Goal: Check status: Check status

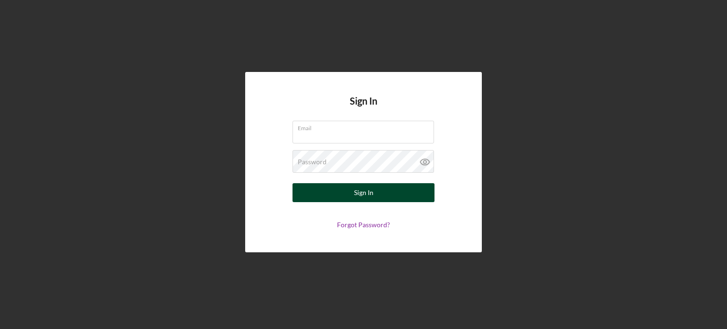
type input "[PERSON_NAME][EMAIL_ADDRESS][DOMAIN_NAME]"
click at [340, 192] on button "Sign In" at bounding box center [363, 192] width 142 height 19
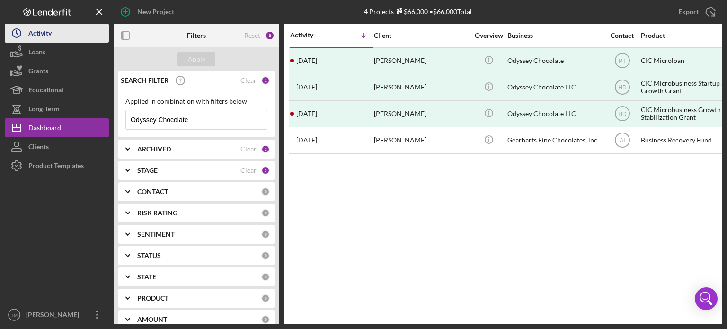
click at [62, 38] on button "Icon/History Activity" at bounding box center [57, 33] width 104 height 19
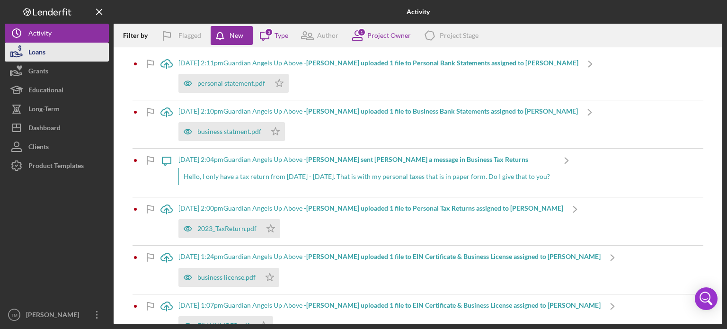
click at [59, 53] on button "Loans" at bounding box center [57, 52] width 104 height 19
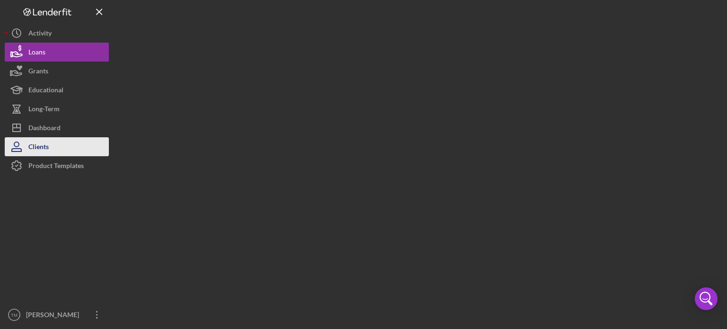
click at [57, 145] on button "Clients" at bounding box center [57, 146] width 104 height 19
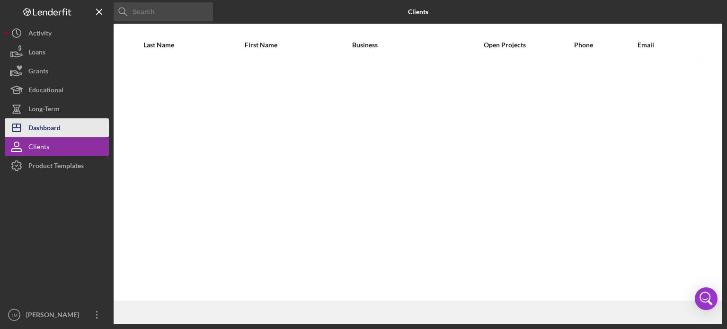
click at [62, 127] on button "Icon/Dashboard Dashboard" at bounding box center [57, 127] width 104 height 19
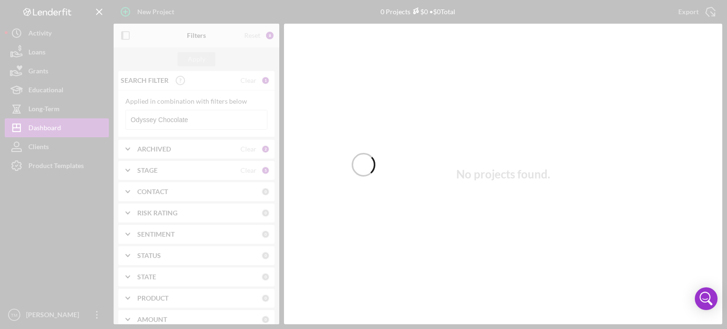
click at [201, 119] on div at bounding box center [363, 164] width 727 height 329
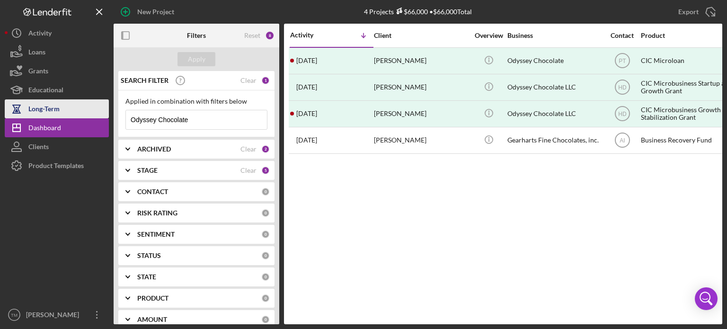
drag, startPoint x: 206, startPoint y: 120, endPoint x: 56, endPoint y: 113, distance: 150.6
click at [56, 113] on div "New Project 4 Projects $66,000 • $66,000 Total Odyssey Chocolate Export Icon/Ex…" at bounding box center [363, 162] width 717 height 324
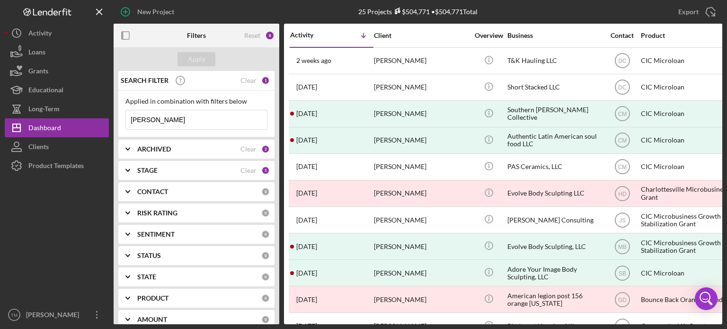
type input "erica thompson"
click at [198, 149] on div "ARCHIVED" at bounding box center [188, 149] width 103 height 8
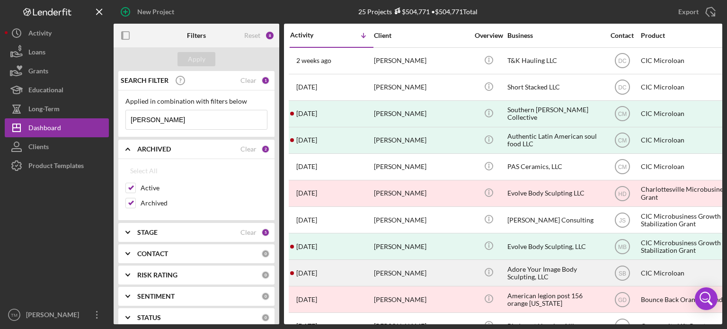
click at [527, 267] on div "Adore Your Image Body Sculpting, LLC" at bounding box center [554, 272] width 95 height 25
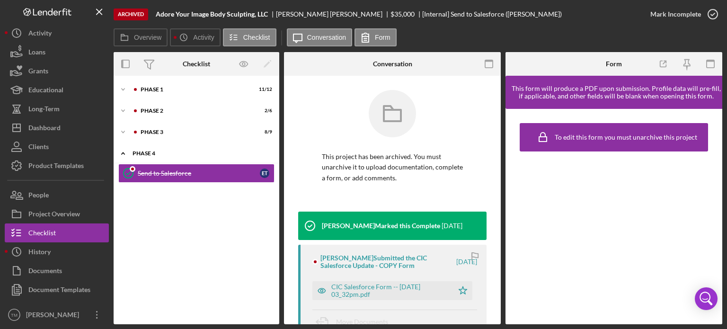
click at [148, 152] on div "Phase 4" at bounding box center [199, 153] width 135 height 6
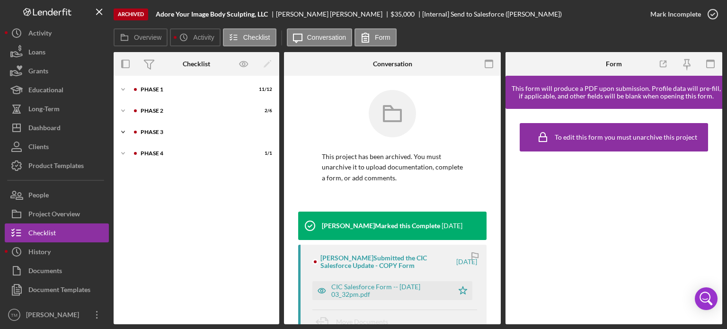
click at [159, 130] on div "Phase 3" at bounding box center [204, 132] width 127 height 6
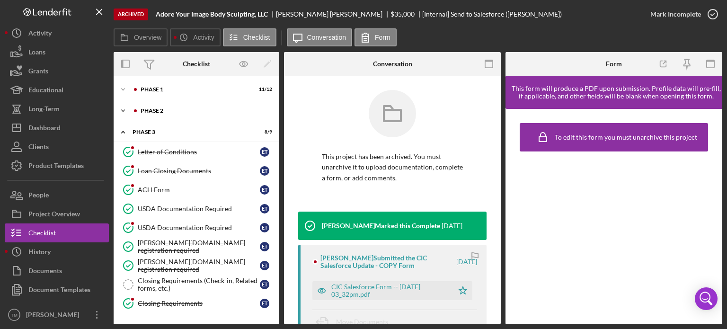
click at [163, 109] on div "Phase 2" at bounding box center [204, 111] width 127 height 6
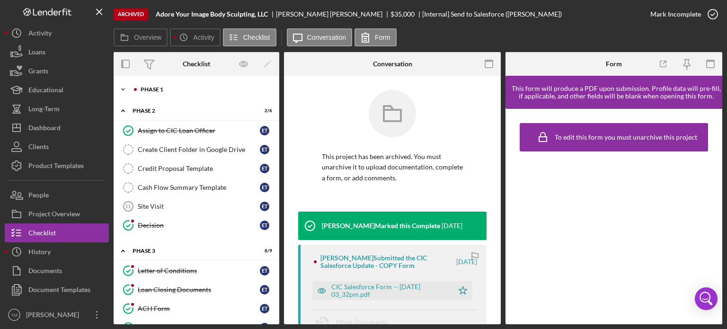
click at [167, 87] on div "Phase 1" at bounding box center [204, 90] width 127 height 6
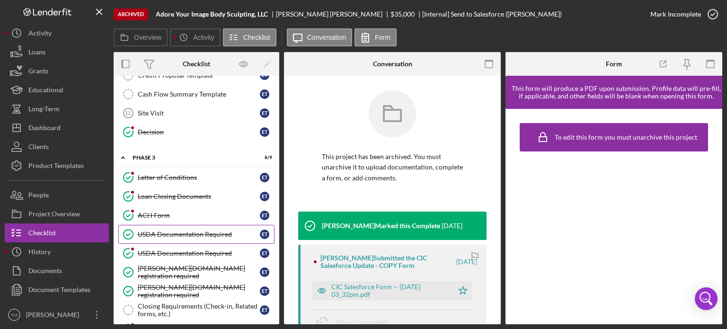
scroll to position [331, 0]
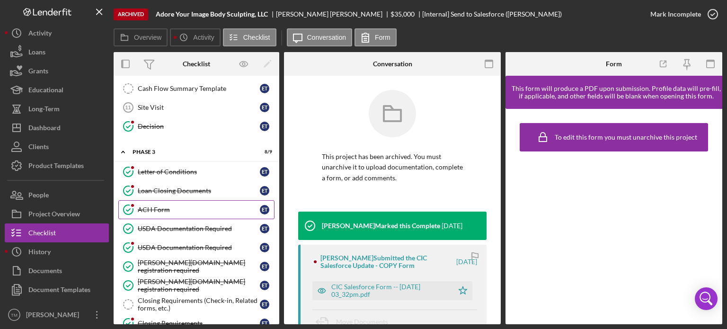
click at [177, 206] on div "ACH Form" at bounding box center [199, 210] width 122 height 8
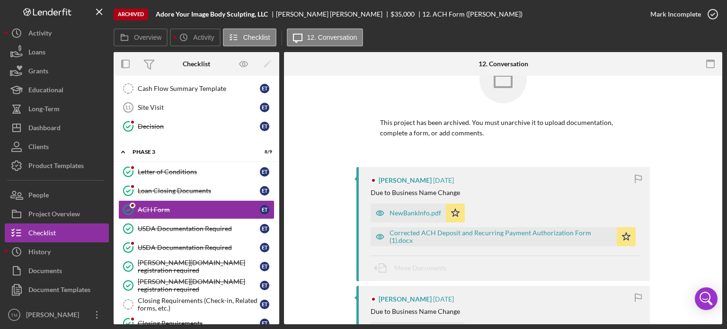
scroll to position [47, 0]
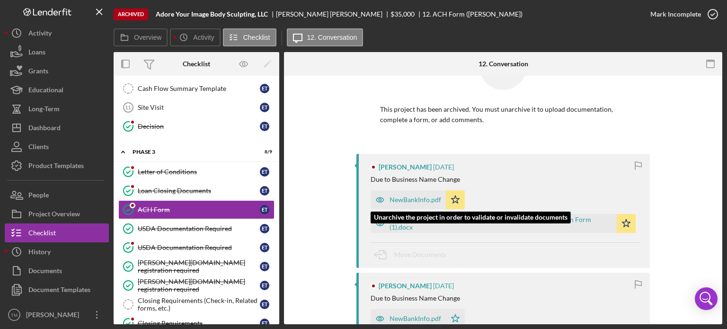
click at [410, 199] on div "NewBankInfo.pdf" at bounding box center [415, 200] width 52 height 8
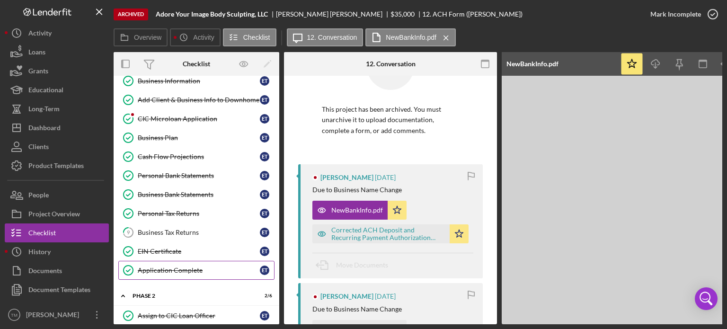
click at [207, 269] on div "Application Complete" at bounding box center [199, 270] width 122 height 8
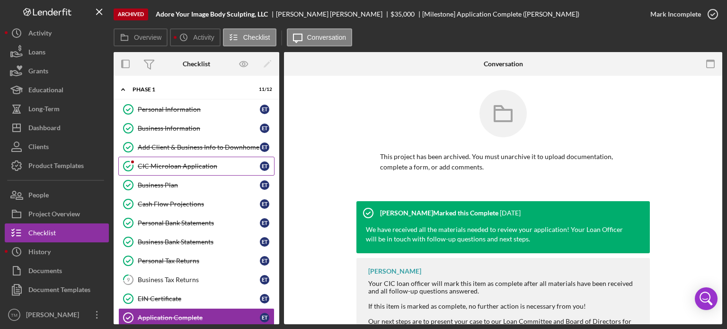
click at [185, 162] on div "CIC Microloan Application" at bounding box center [199, 166] width 122 height 8
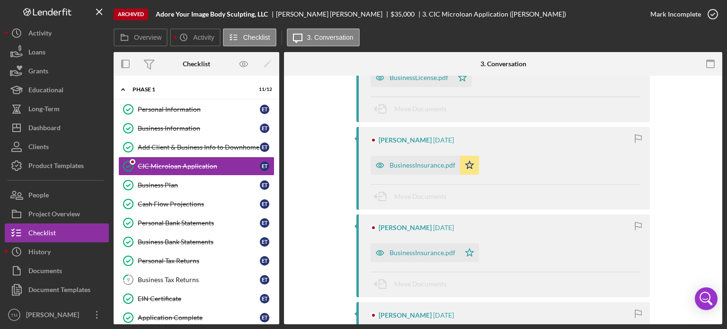
scroll to position [237, 0]
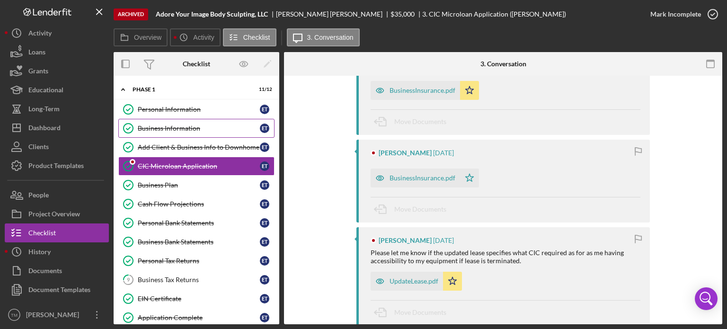
click at [169, 131] on div "Business Information" at bounding box center [199, 128] width 122 height 8
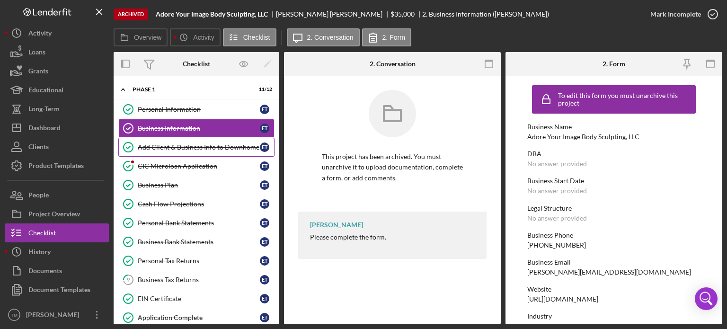
click at [170, 145] on div "Add Client & Business Info to Downhome" at bounding box center [199, 147] width 122 height 8
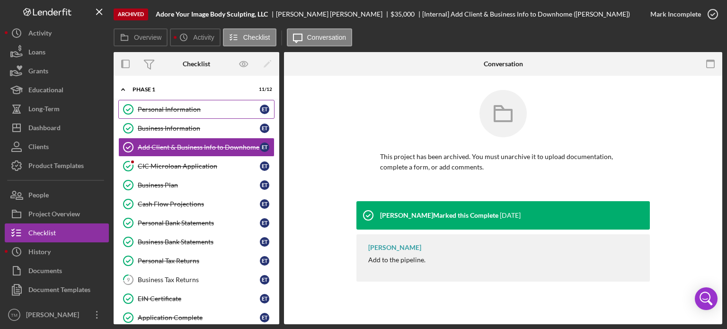
click at [196, 110] on div "Personal Information" at bounding box center [199, 110] width 122 height 8
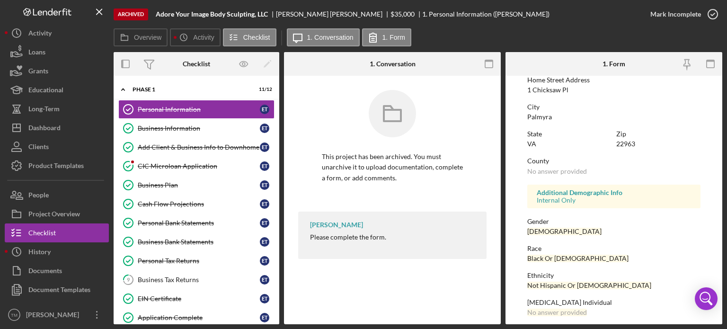
scroll to position [201, 0]
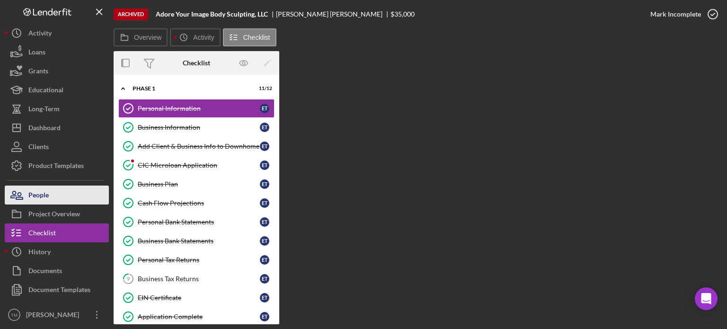
click at [58, 200] on button "People" at bounding box center [57, 194] width 104 height 19
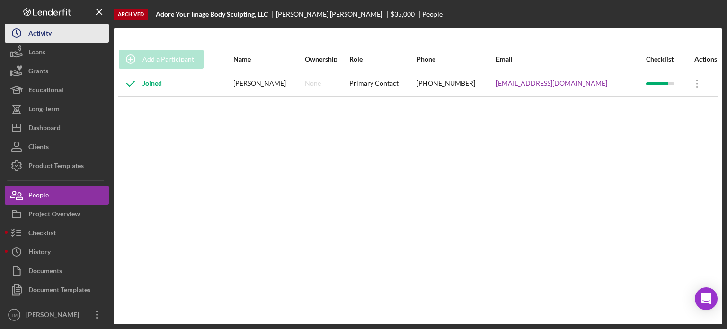
click at [40, 34] on div "Activity" at bounding box center [39, 34] width 23 height 21
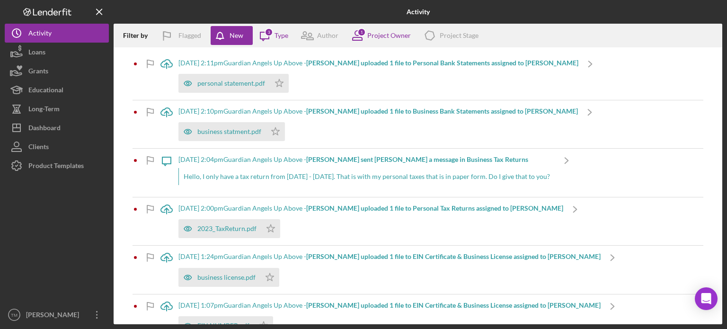
click at [61, 11] on icon at bounding box center [60, 12] width 3 height 5
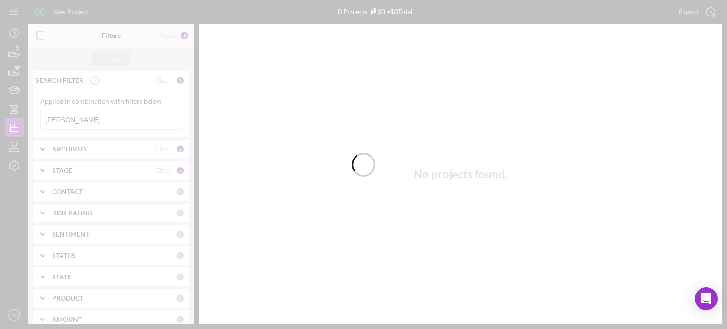
click at [99, 119] on div at bounding box center [363, 164] width 727 height 329
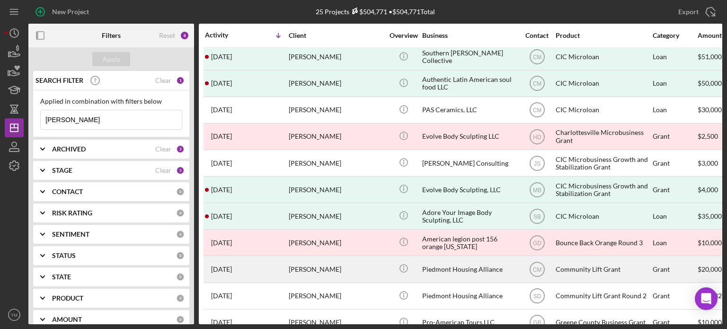
scroll to position [95, 0]
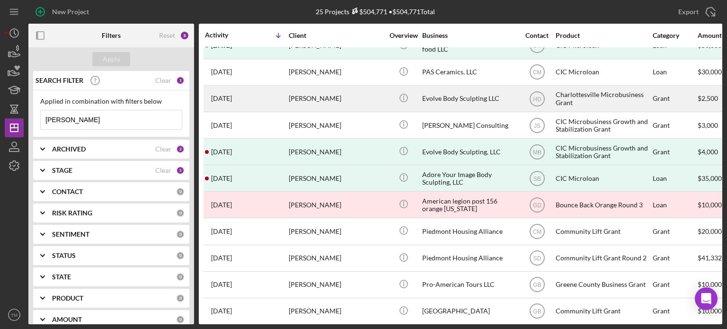
click at [337, 97] on div "[PERSON_NAME]" at bounding box center [336, 98] width 95 height 25
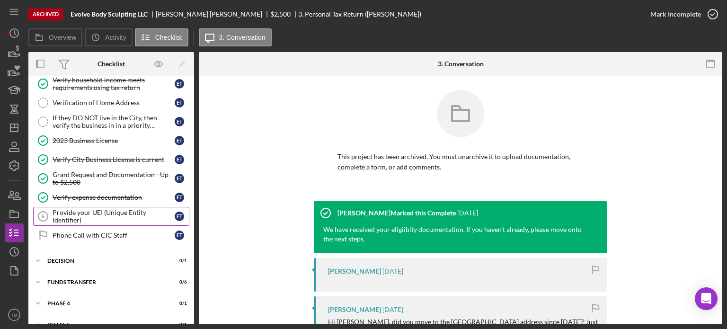
scroll to position [95, 0]
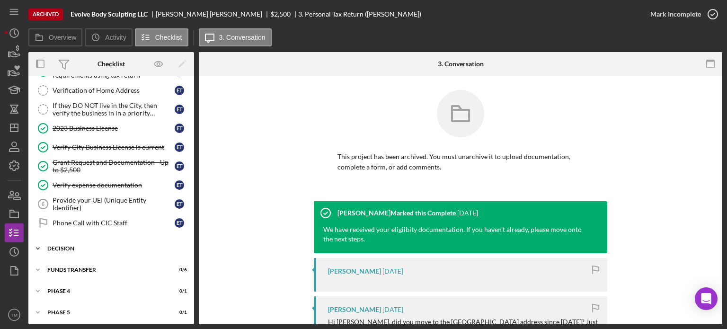
click at [104, 246] on div "DECISION" at bounding box center [114, 249] width 135 height 6
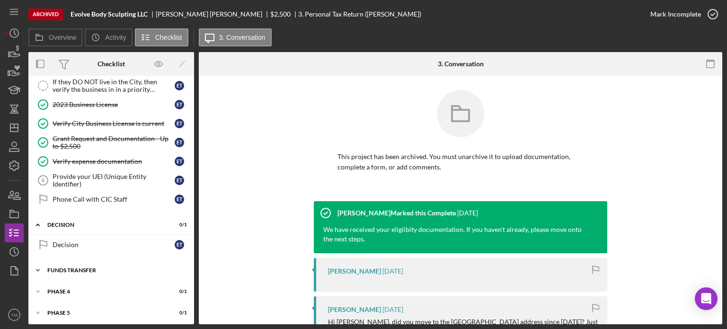
scroll to position [119, 0]
click at [101, 268] on div "FUNDS TRANSFER" at bounding box center [114, 270] width 135 height 6
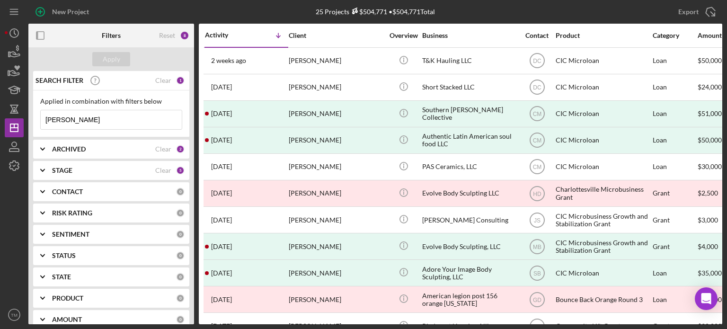
click at [114, 114] on input "erica thompson" at bounding box center [111, 119] width 141 height 19
drag, startPoint x: 117, startPoint y: 121, endPoint x: -32, endPoint y: 222, distance: 179.8
click at [0, 222] on html "New Project 25 Projects $504,771 • $504,771 Total erica thompson Export Icon/Ex…" at bounding box center [363, 164] width 727 height 329
click at [116, 117] on input "evolve body" at bounding box center [111, 119] width 141 height 19
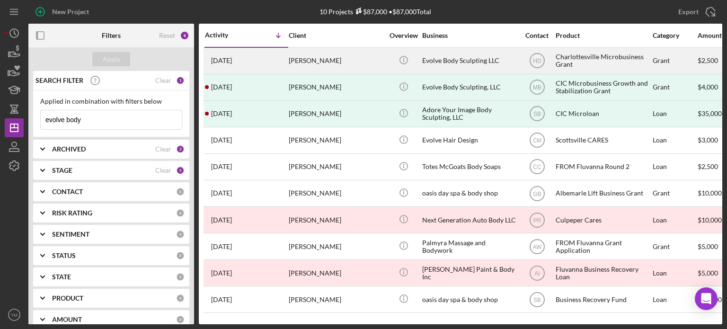
type input "evolve body"
click at [455, 62] on div "Evolve Body Sculpting LLC" at bounding box center [469, 60] width 95 height 25
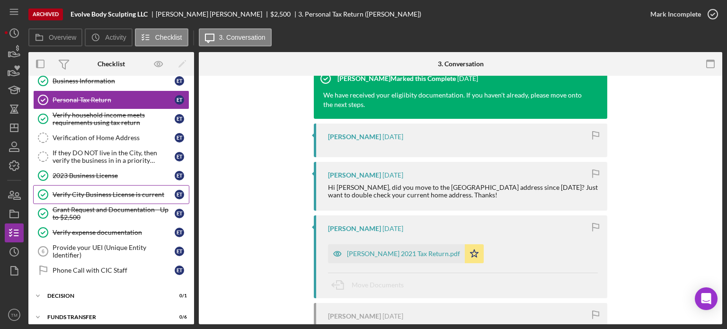
scroll to position [142, 0]
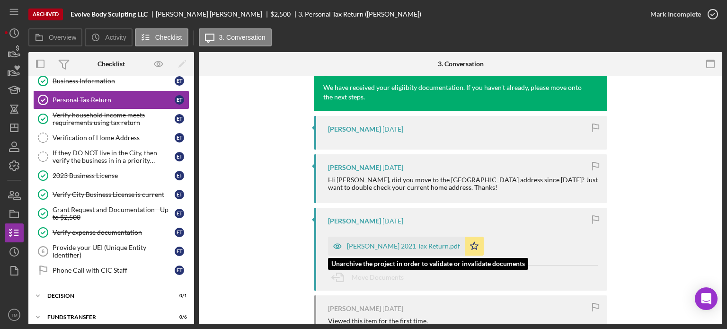
click at [396, 245] on div "[PERSON_NAME] 2021 Tax Return.pdf" at bounding box center [403, 246] width 113 height 8
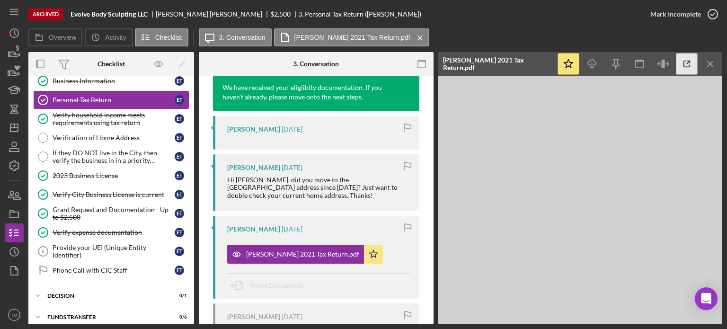
click at [684, 67] on icon "button" at bounding box center [687, 64] width 6 height 6
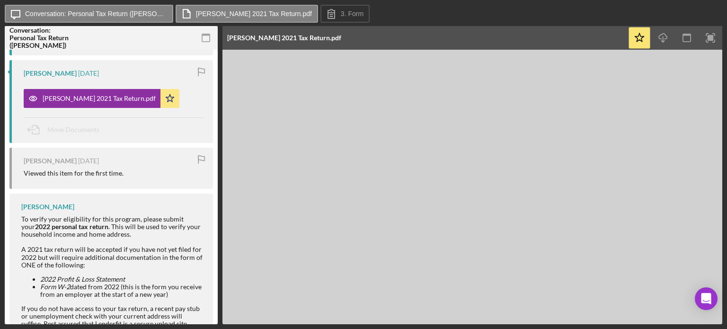
scroll to position [289, 0]
